Goal: Task Accomplishment & Management: Manage account settings

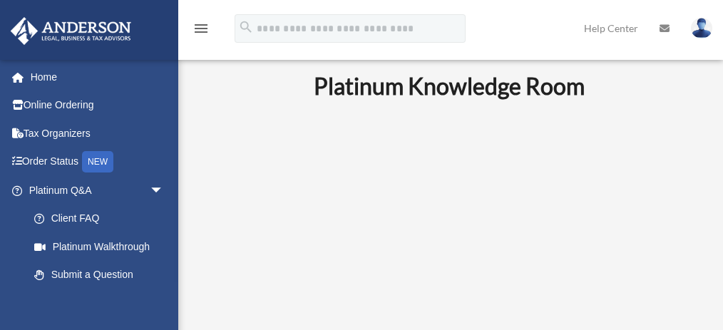
scroll to position [2110, 0]
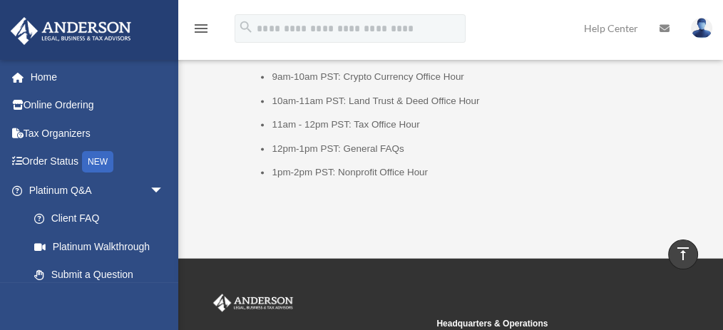
click at [699, 29] on img at bounding box center [701, 28] width 21 height 21
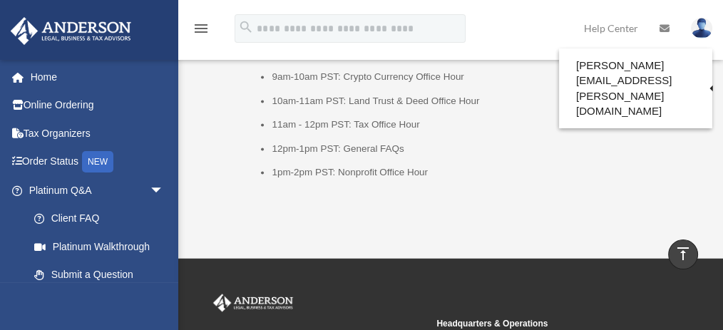
click at [475, 70] on link "My Profile" at bounding box center [469, 66] width 143 height 29
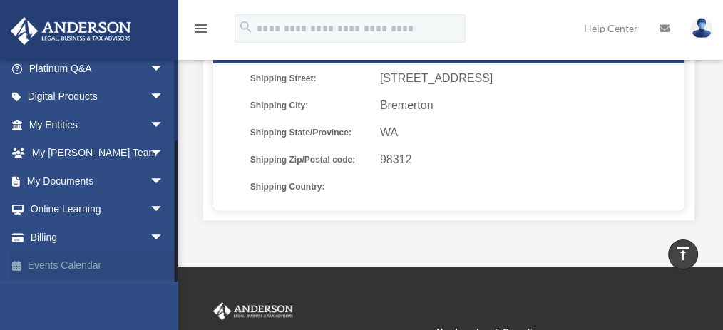
scroll to position [523, 0]
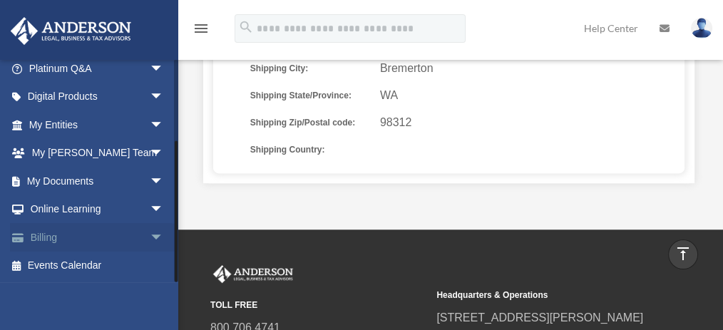
click at [68, 239] on link "Billing arrow_drop_down" at bounding box center [97, 237] width 175 height 29
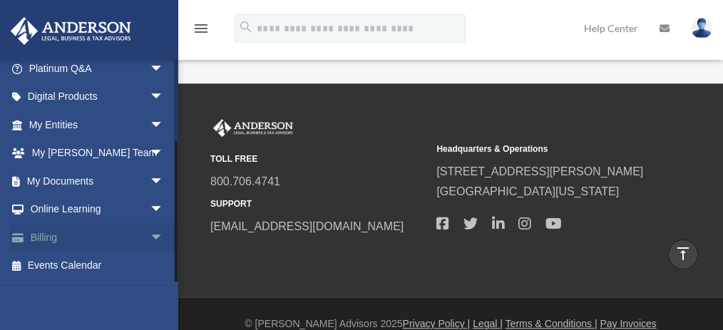
scroll to position [631, 0]
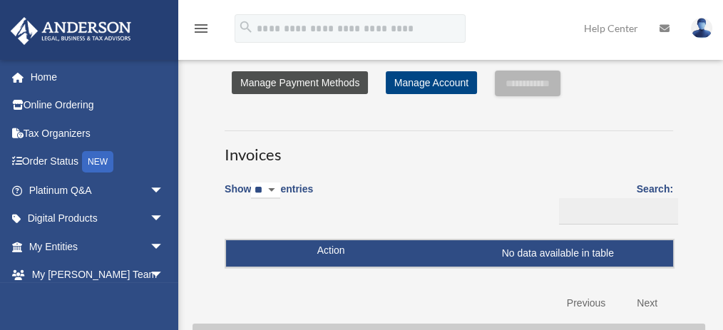
click at [331, 83] on link "Manage Payment Methods" at bounding box center [300, 82] width 136 height 23
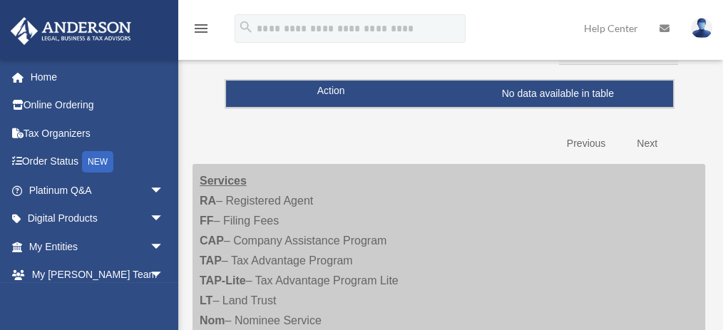
scroll to position [183, 0]
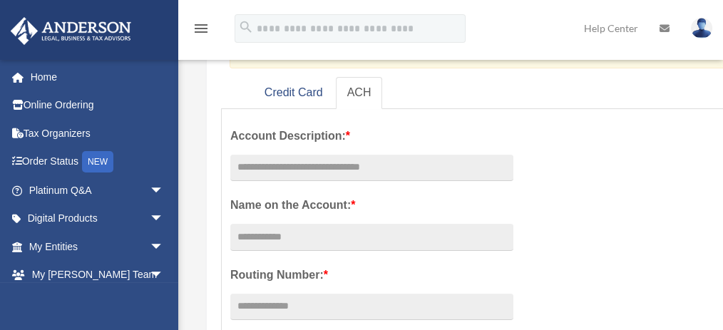
scroll to position [190, 0]
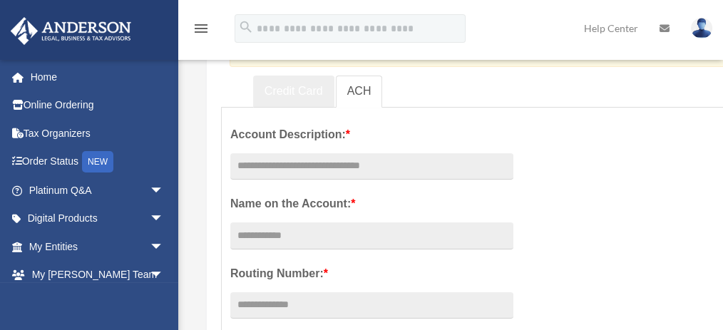
click at [304, 88] on link "Credit Card" at bounding box center [293, 92] width 81 height 32
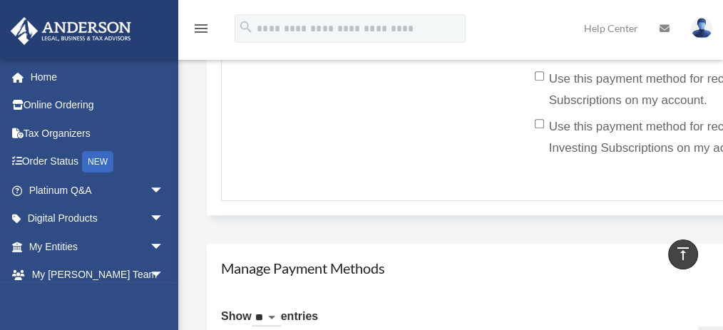
scroll to position [617, 0]
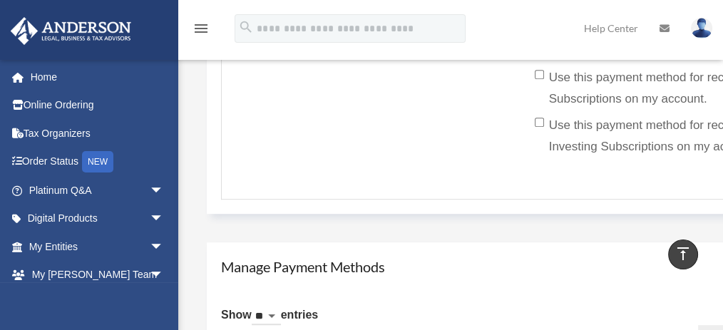
drag, startPoint x: 571, startPoint y: 184, endPoint x: 501, endPoint y: 192, distance: 70.4
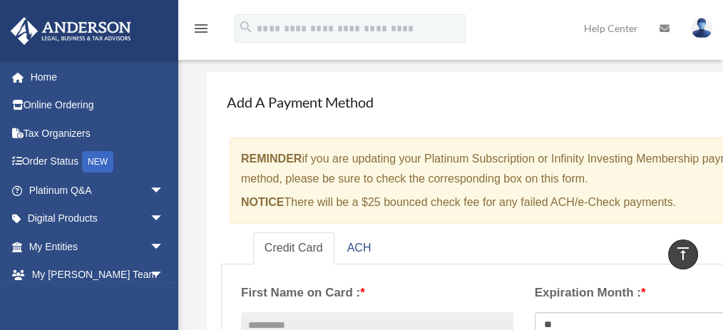
scroll to position [0, 0]
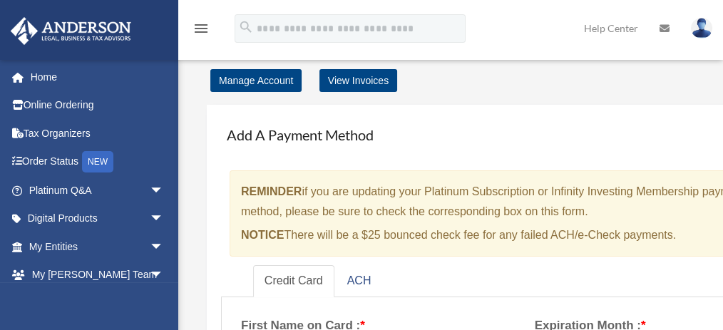
click at [96, 26] on img at bounding box center [70, 31] width 129 height 28
